Goal: Transaction & Acquisition: Purchase product/service

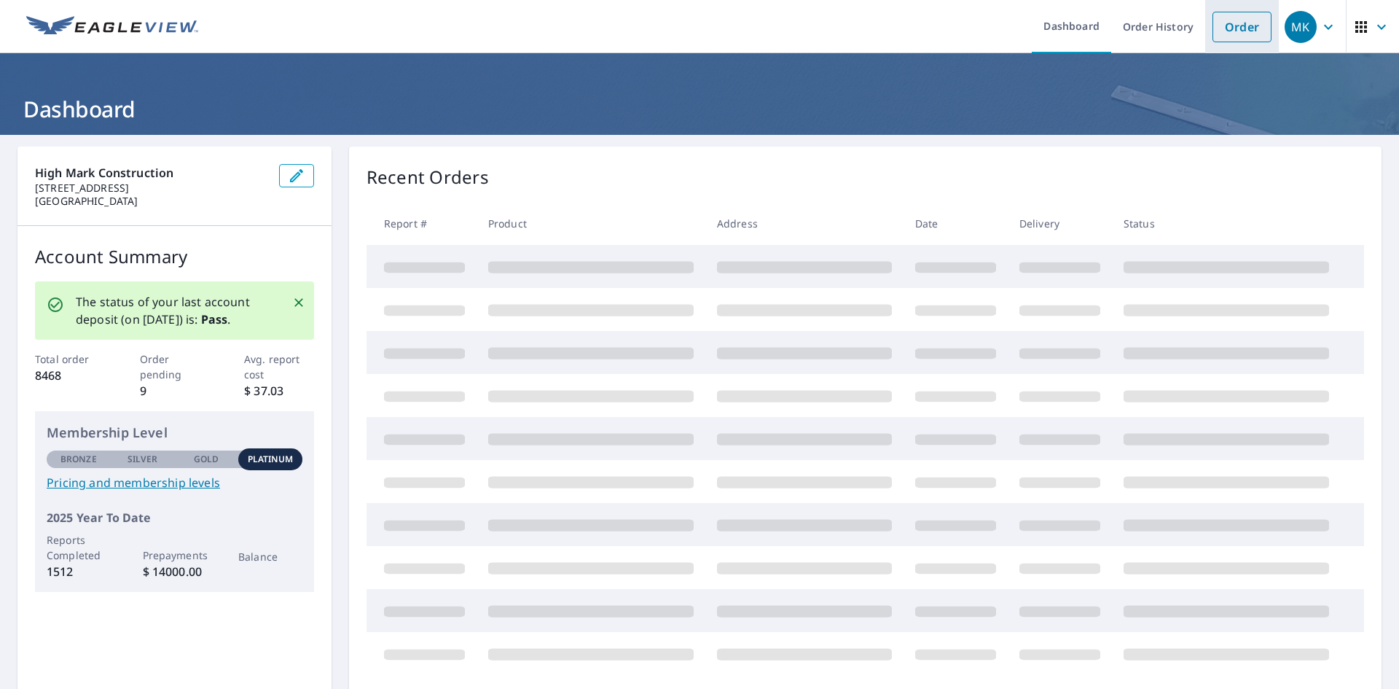
click at [1233, 27] on link "Order" at bounding box center [1242, 27] width 59 height 31
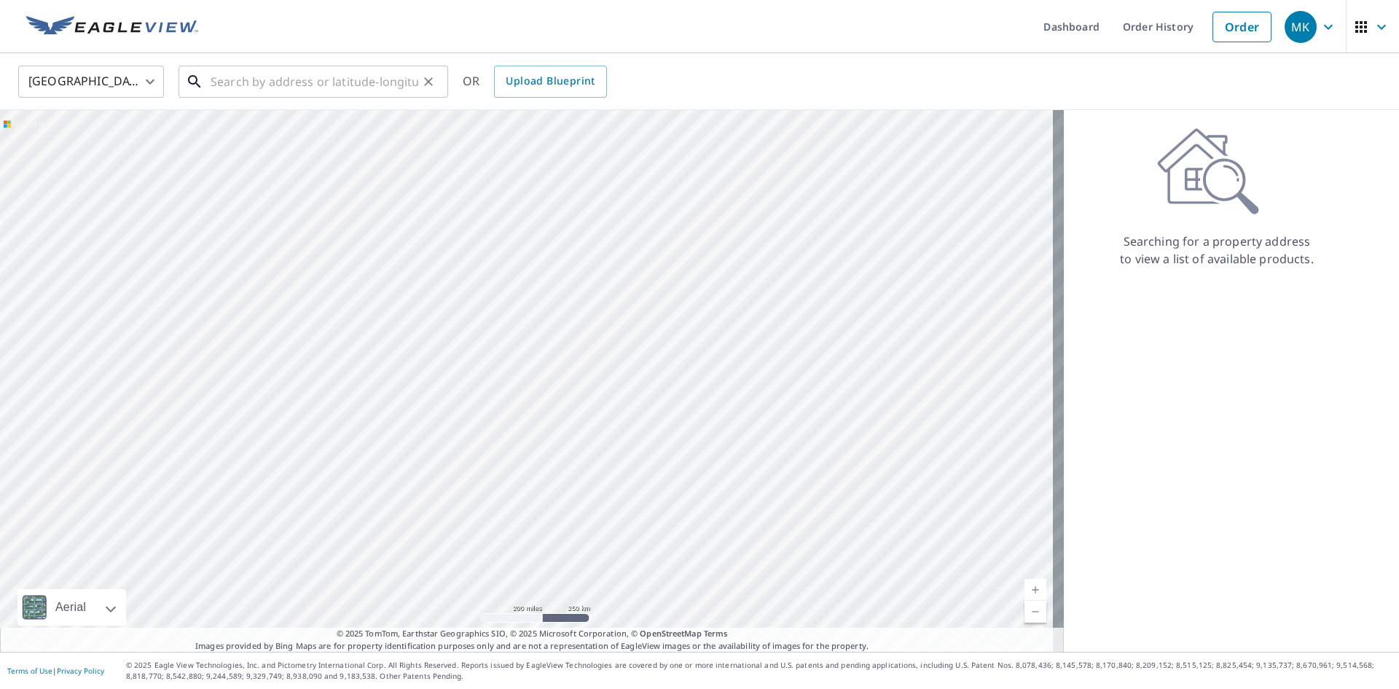
click at [281, 85] on input "text" at bounding box center [315, 81] width 208 height 41
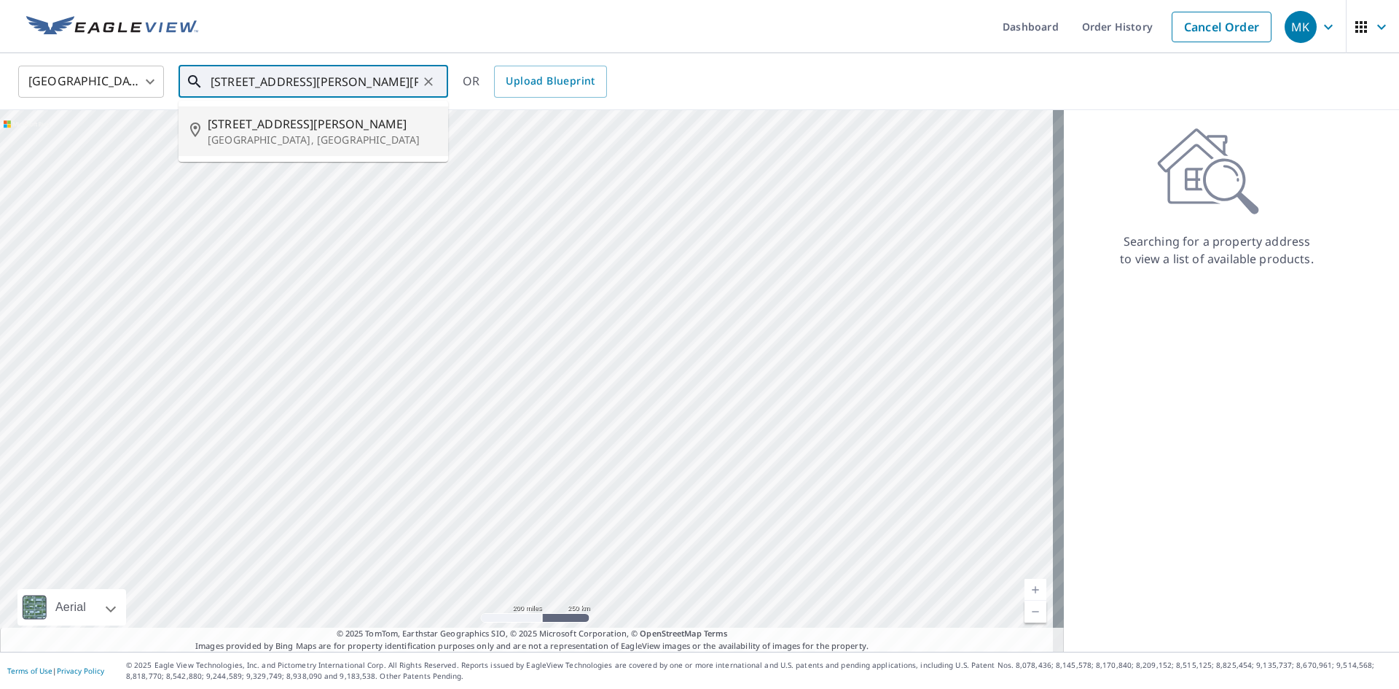
click at [262, 129] on span "[STREET_ADDRESS][PERSON_NAME]" at bounding box center [322, 123] width 229 height 17
type input "[STREET_ADDRESS][PERSON_NAME]"
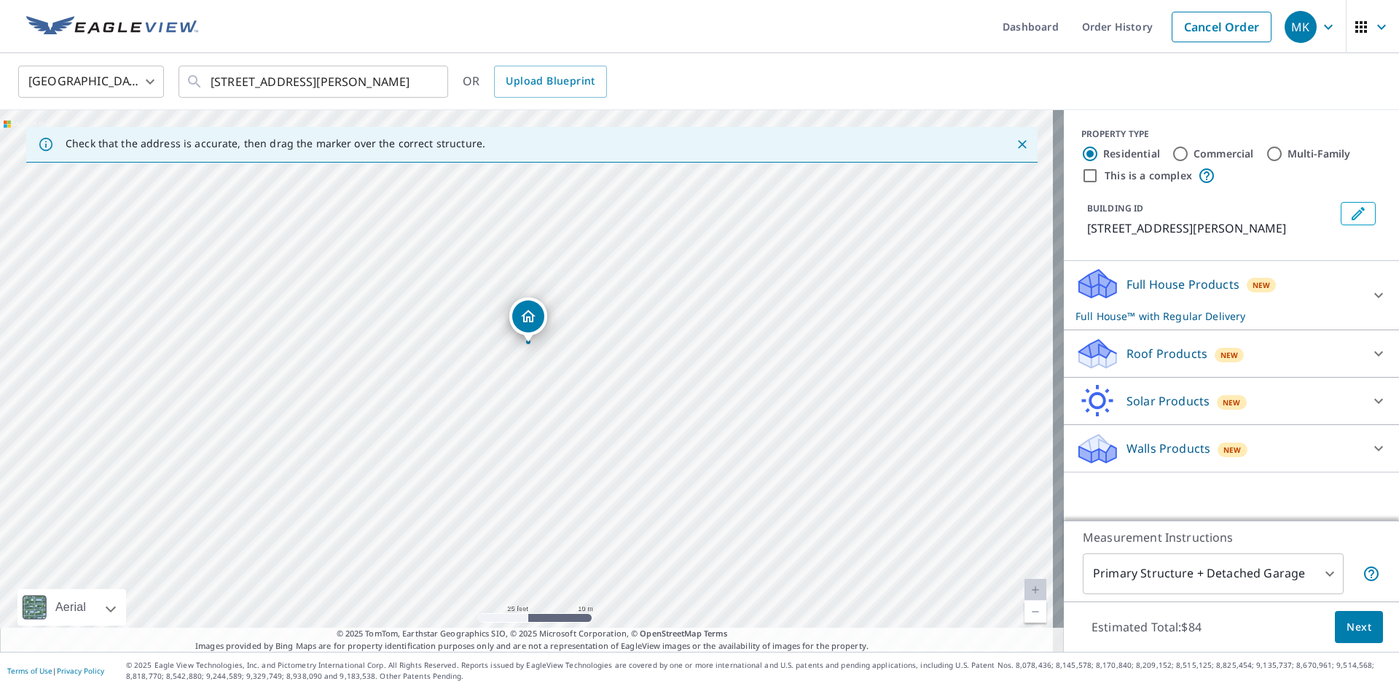
click at [1177, 352] on p "Roof Products" at bounding box center [1167, 353] width 81 height 17
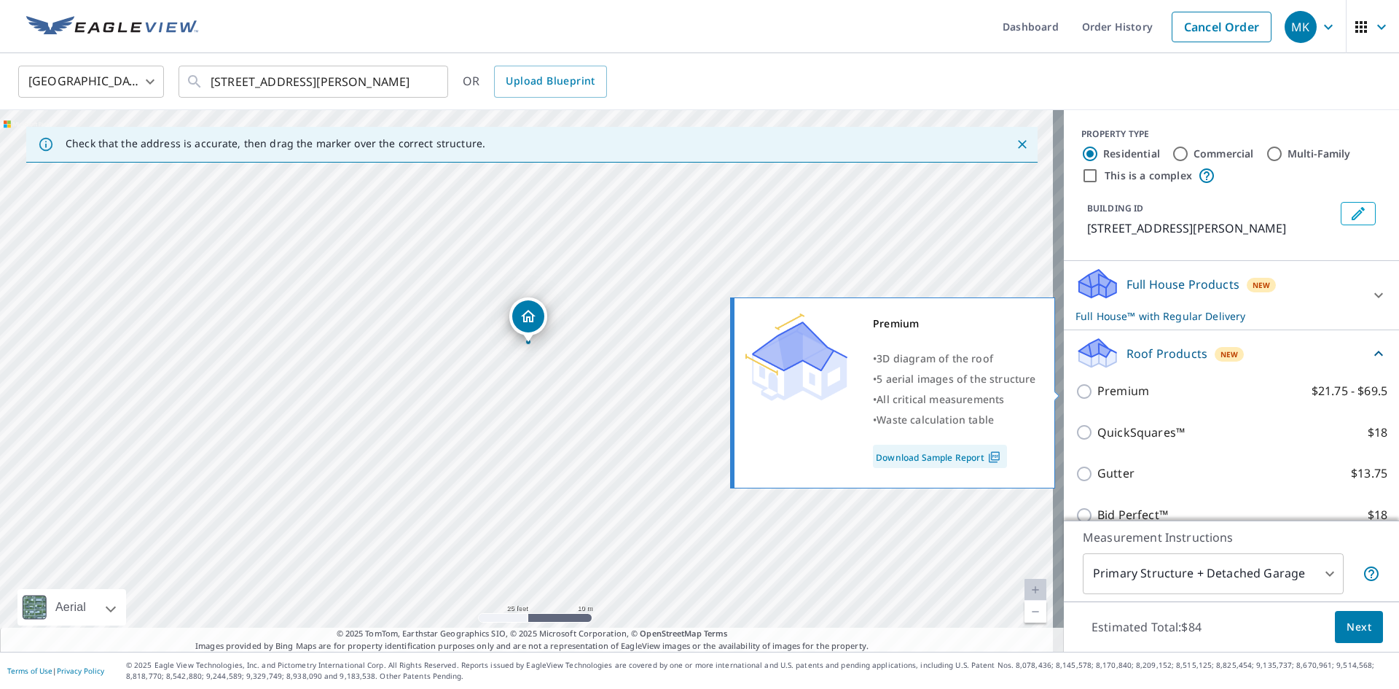
click at [1121, 391] on p "Premium" at bounding box center [1124, 391] width 52 height 18
click at [1098, 391] on input "Premium $21.75 - $69.5" at bounding box center [1087, 391] width 22 height 17
checkbox input "true"
checkbox input "false"
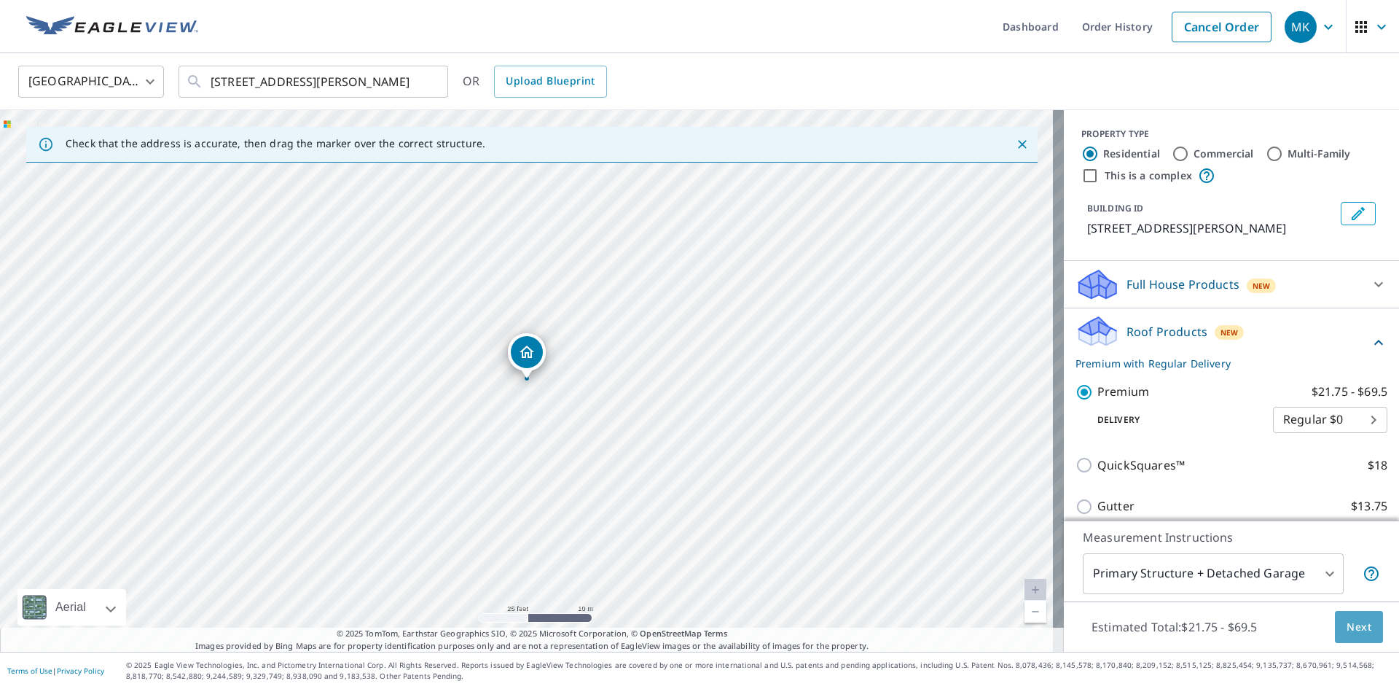
click at [1350, 626] on span "Next" at bounding box center [1359, 627] width 25 height 18
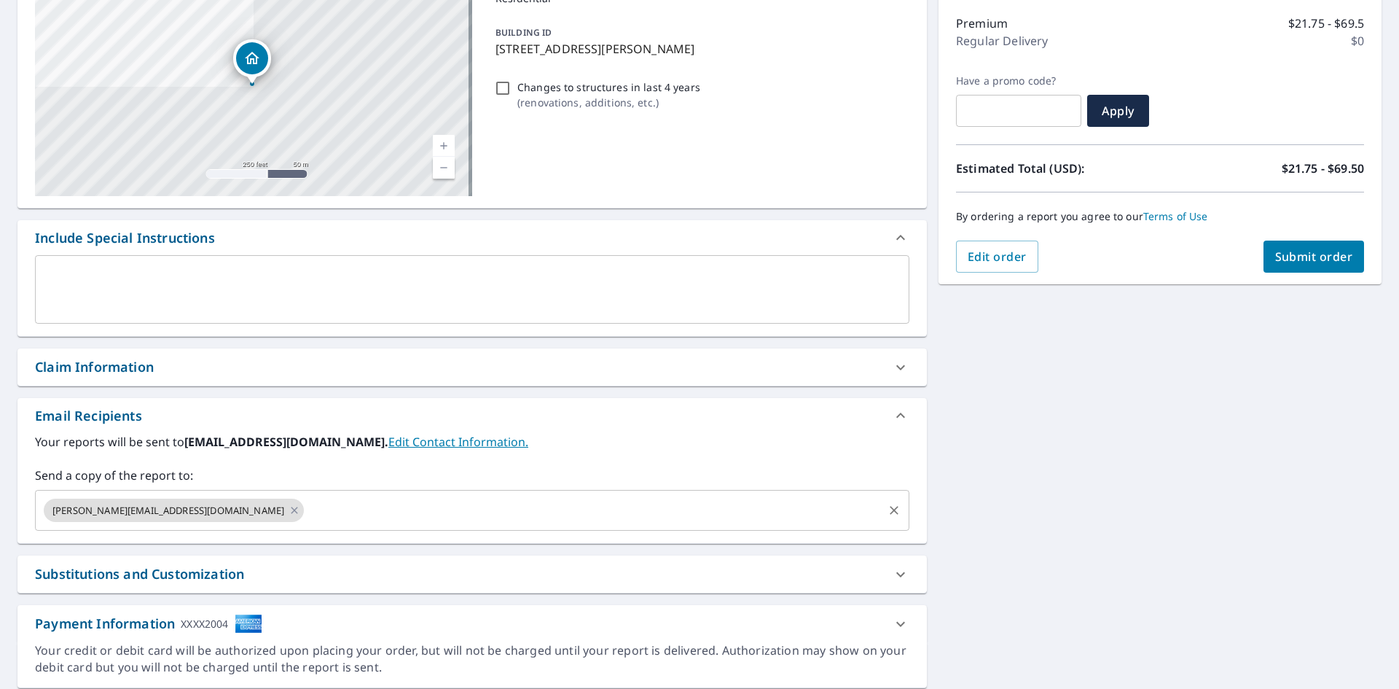
scroll to position [219, 0]
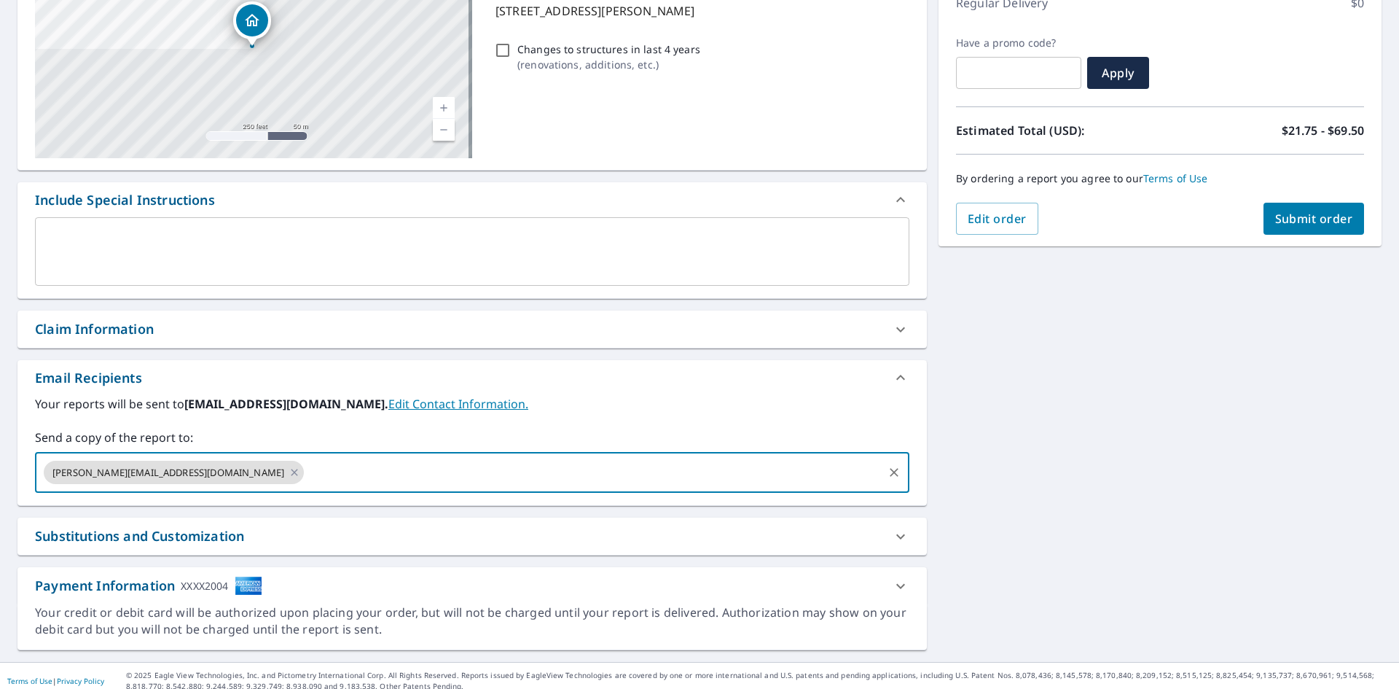
drag, startPoint x: 368, startPoint y: 467, endPoint x: 377, endPoint y: 467, distance: 8.7
click at [368, 467] on input "text" at bounding box center [593, 472] width 575 height 28
type input "[EMAIL_ADDRESS][DOMAIN_NAME]"
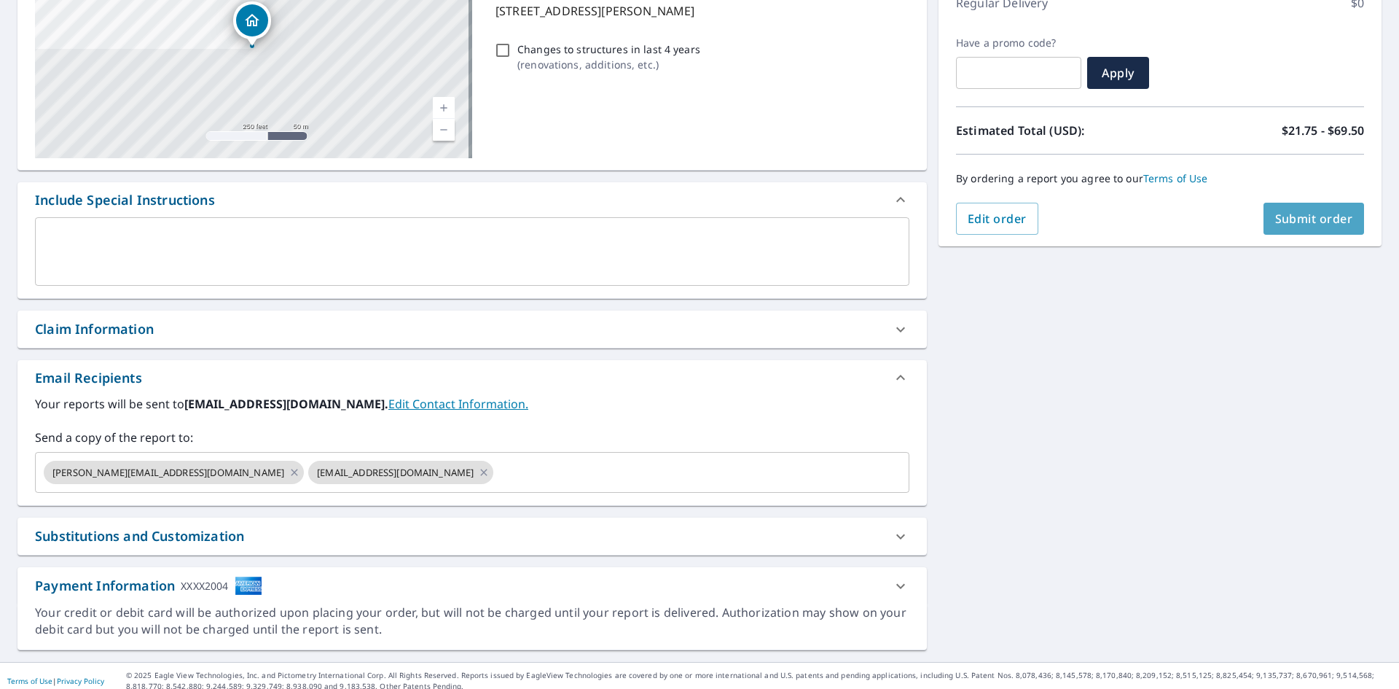
click at [1297, 224] on span "Submit order" at bounding box center [1314, 219] width 78 height 16
checkbox input "true"
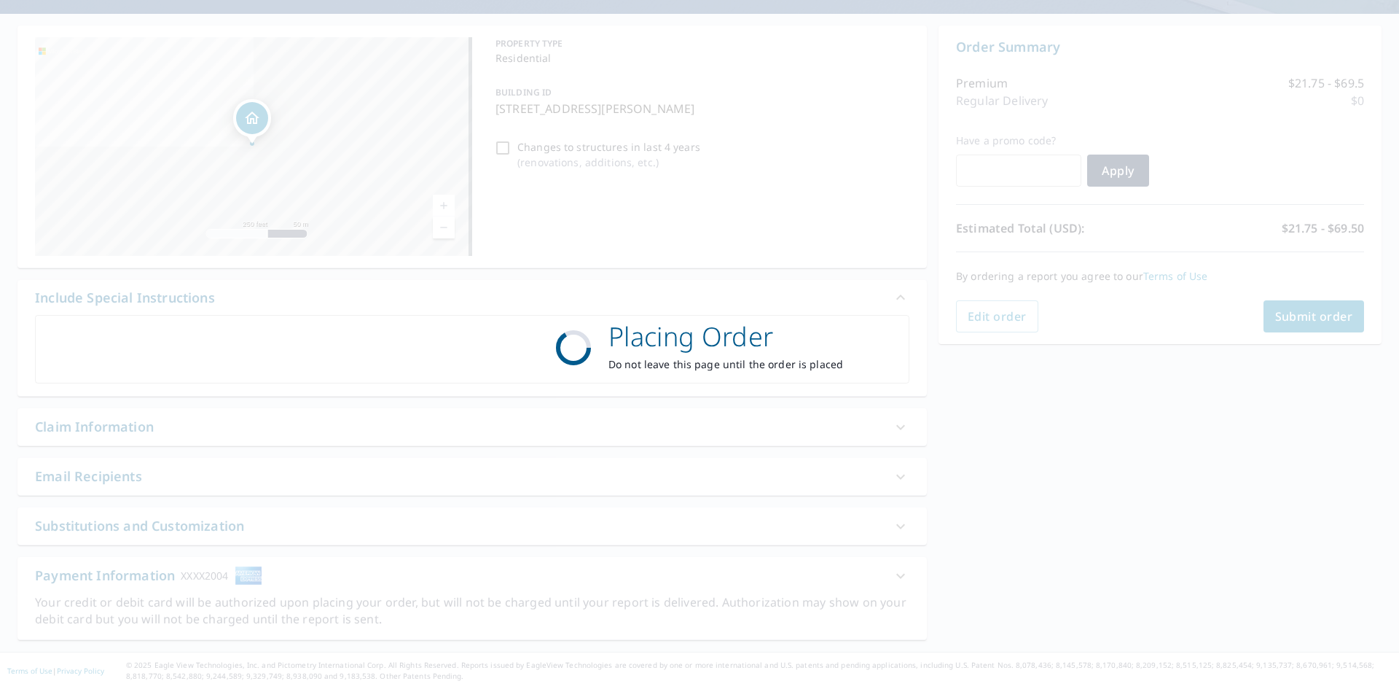
scroll to position [121, 0]
